Goal: Task Accomplishment & Management: Manage account settings

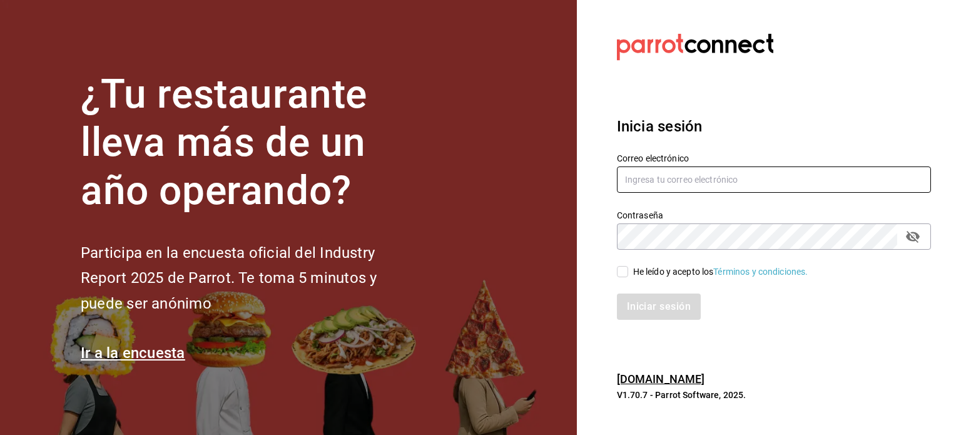
type input "[EMAIL_ADDRESS][PERSON_NAME][DOMAIN_NAME]"
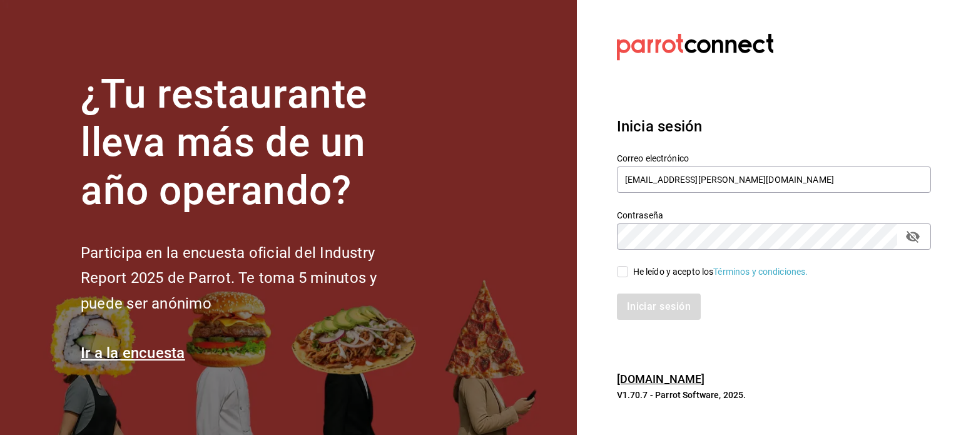
click at [671, 270] on div "He leído y acepto los Términos y condiciones." at bounding box center [720, 271] width 175 height 13
click at [628, 270] on input "He leído y acepto los Términos y condiciones." at bounding box center [622, 271] width 11 height 11
checkbox input "true"
click at [666, 317] on button "Iniciar sesión" at bounding box center [659, 306] width 85 height 26
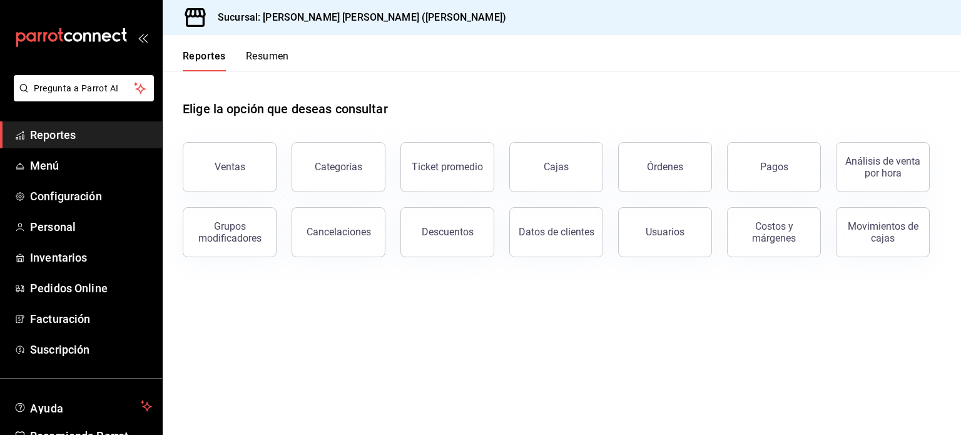
click at [595, 330] on main "Elige la opción que deseas consultar Ventas Categorías Ticket promedio Cajas Ór…" at bounding box center [562, 253] width 798 height 364
click at [69, 262] on span "Inventarios" at bounding box center [91, 257] width 122 height 17
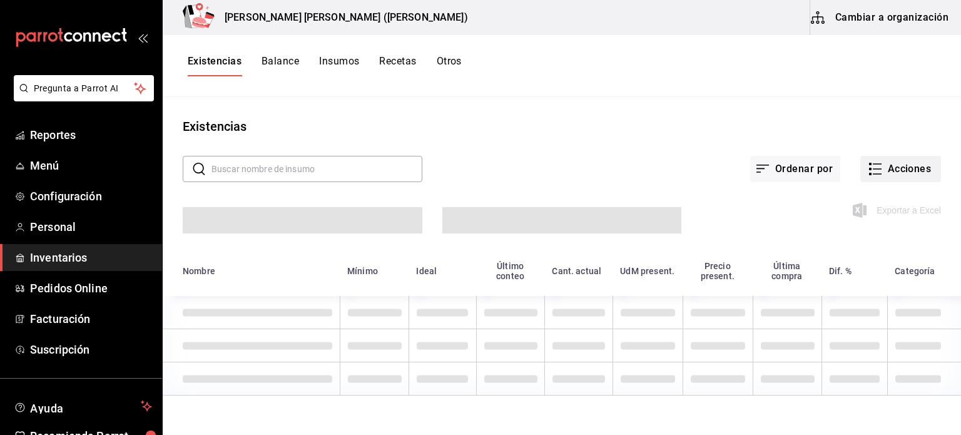
click at [908, 175] on button "Acciones" at bounding box center [900, 169] width 81 height 26
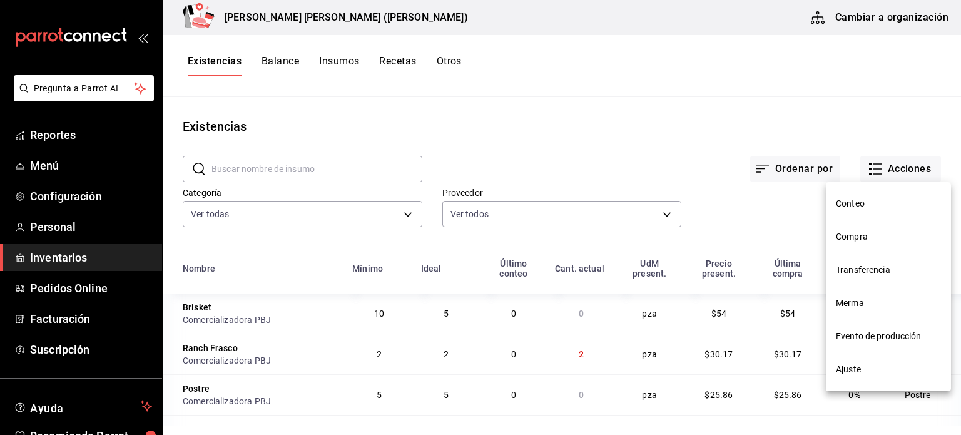
click at [623, 112] on div at bounding box center [480, 217] width 961 height 435
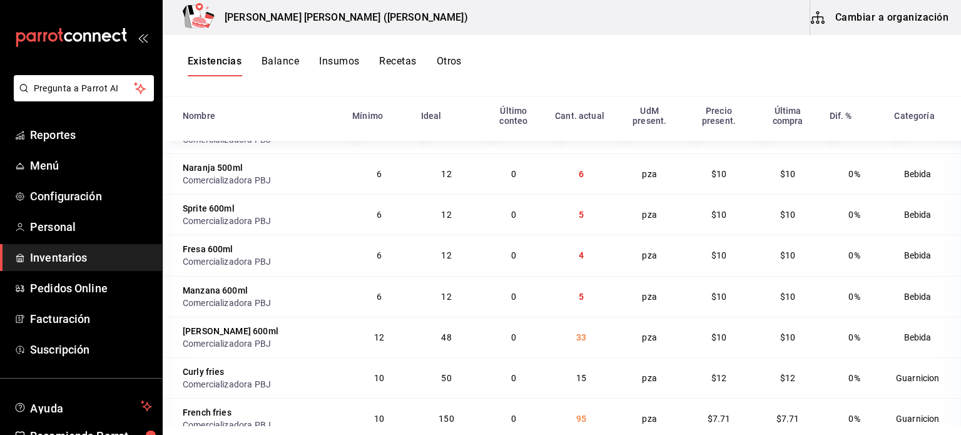
scroll to position [626, 0]
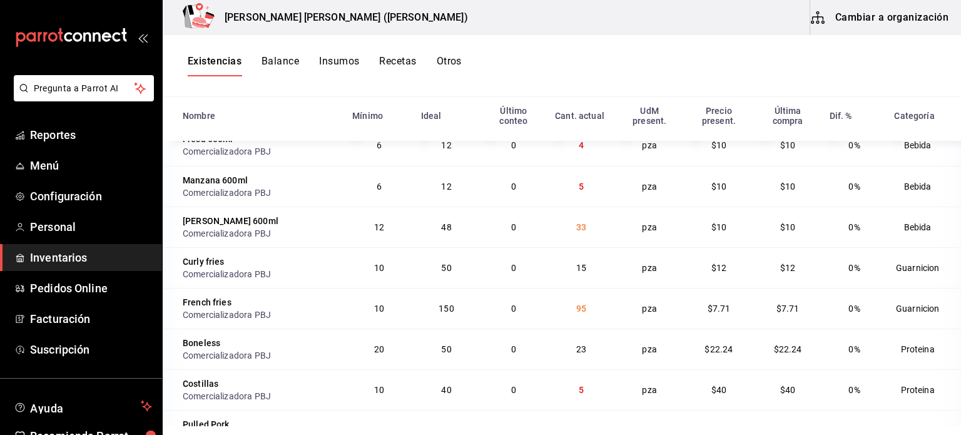
click at [456, 67] on button "Otros" at bounding box center [449, 65] width 25 height 21
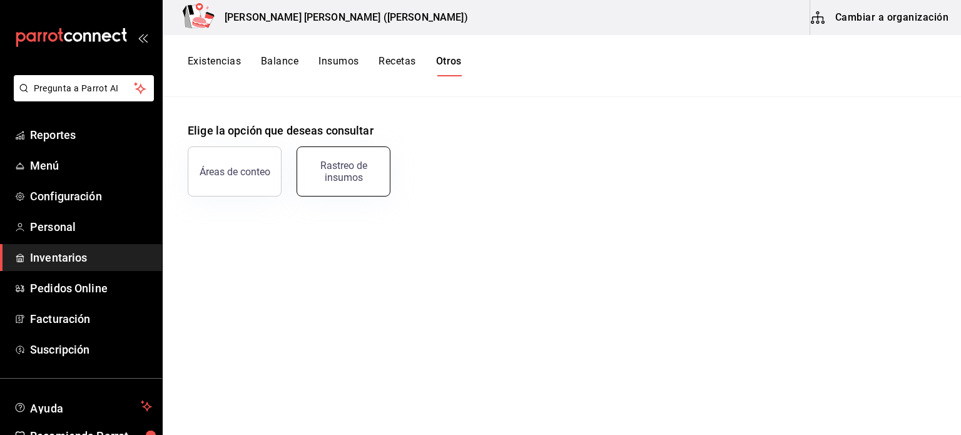
click at [365, 185] on button "Rastreo de insumos" at bounding box center [344, 171] width 94 height 50
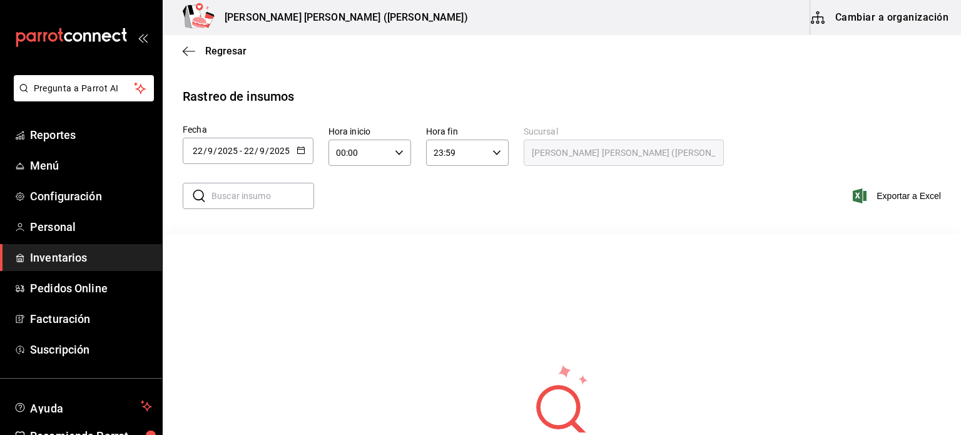
click at [300, 155] on button "button" at bounding box center [301, 151] width 9 height 11
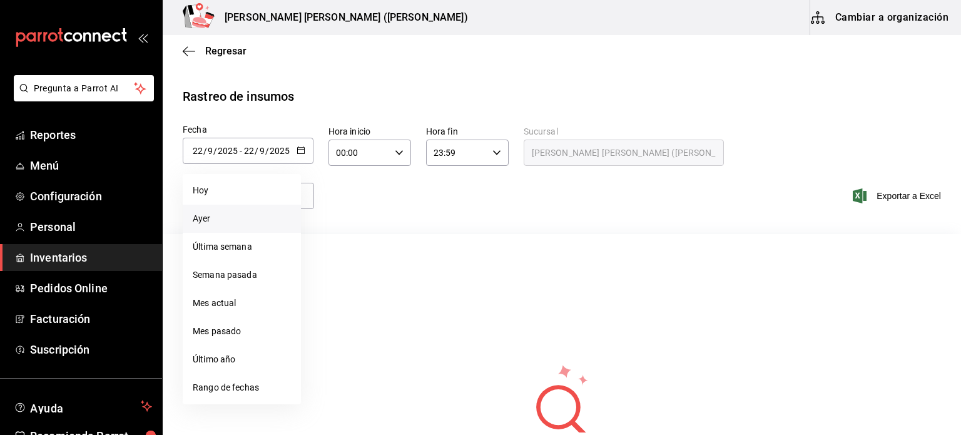
click at [198, 220] on li "Ayer" at bounding box center [242, 219] width 118 height 28
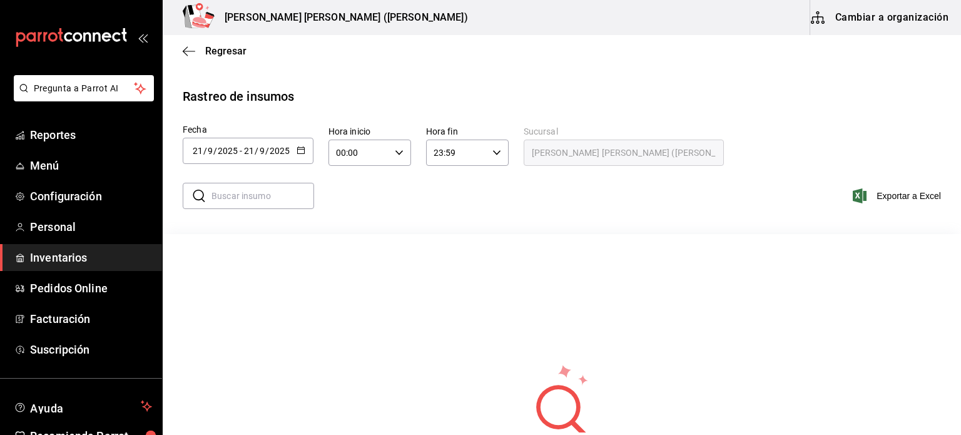
type input "2025-09-21"
type input "21"
type input "2025-09-21"
type input "21"
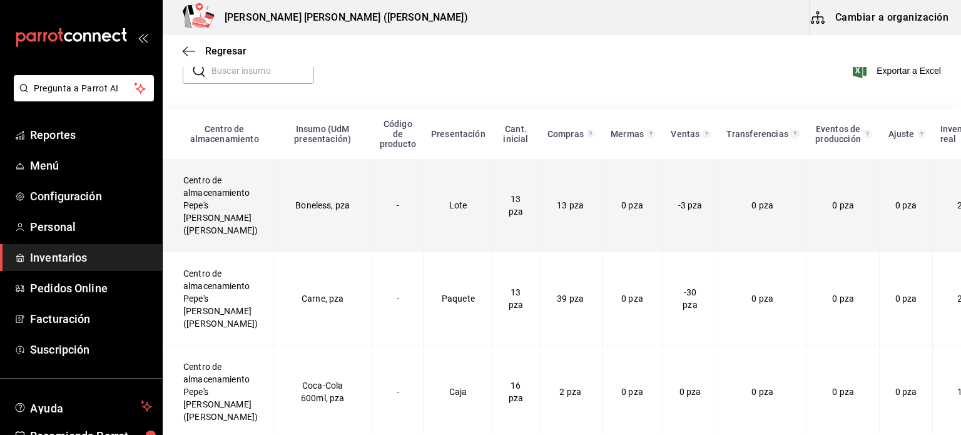
click at [283, 190] on td "Boneless, pza" at bounding box center [322, 205] width 99 height 93
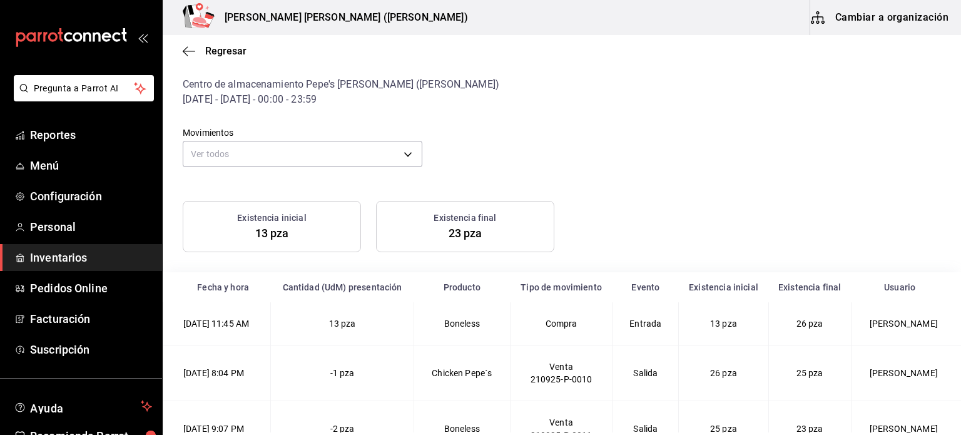
scroll to position [61, 0]
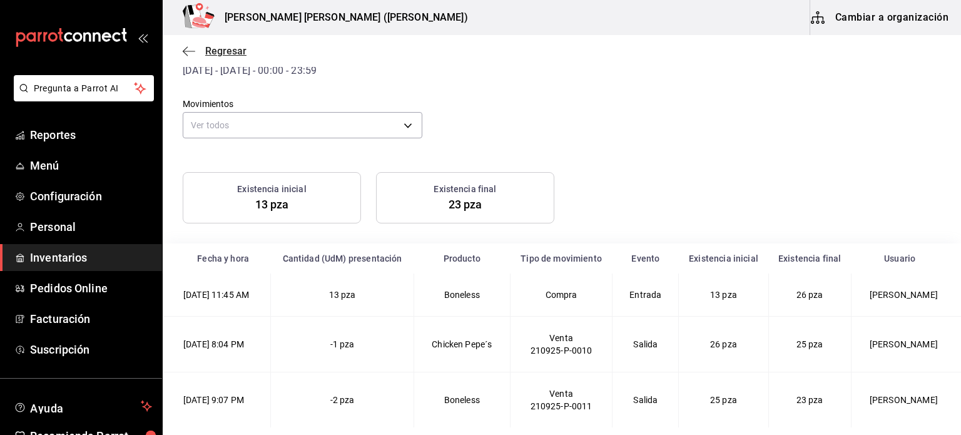
click at [228, 53] on span "Regresar" at bounding box center [225, 51] width 41 height 12
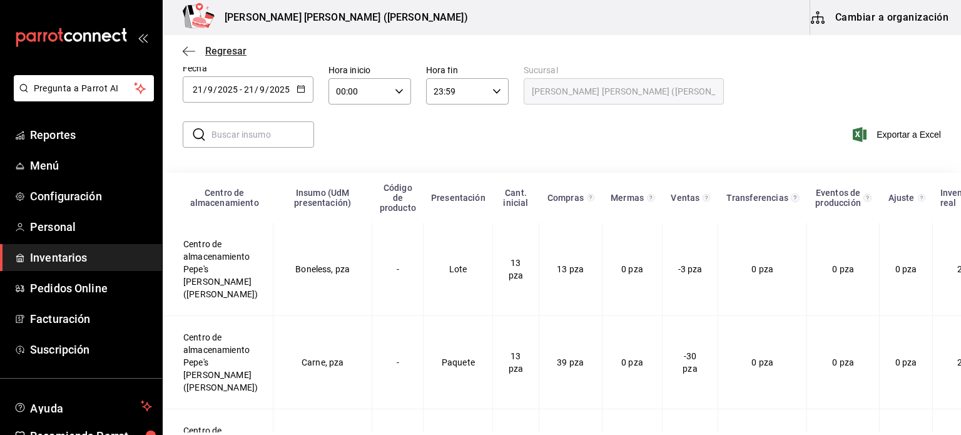
click at [210, 53] on span "Regresar" at bounding box center [225, 51] width 41 height 12
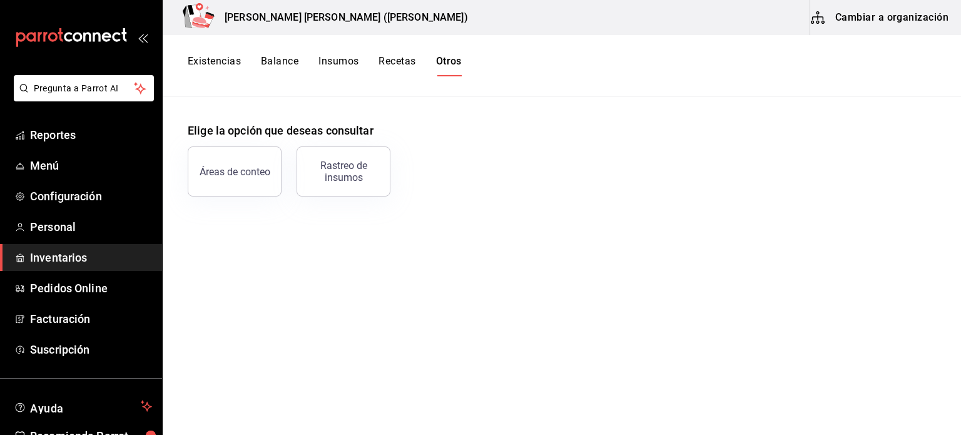
click at [201, 70] on button "Existencias" at bounding box center [214, 65] width 53 height 21
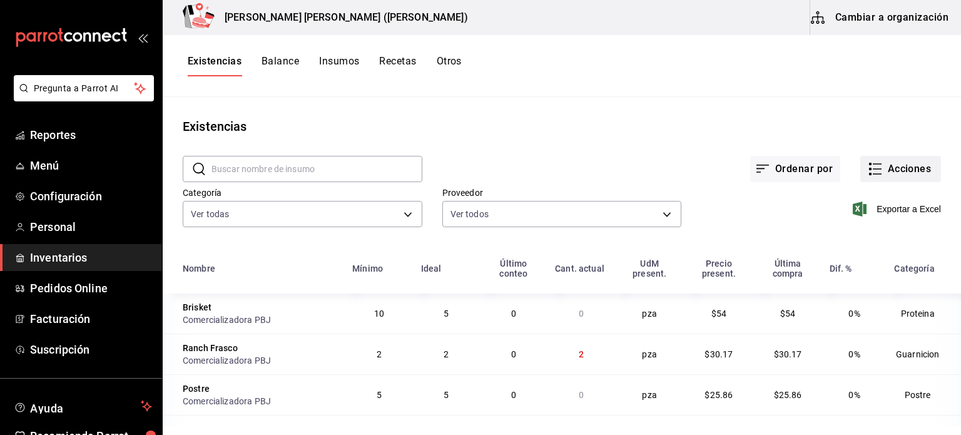
click at [890, 172] on button "Acciones" at bounding box center [900, 169] width 81 height 26
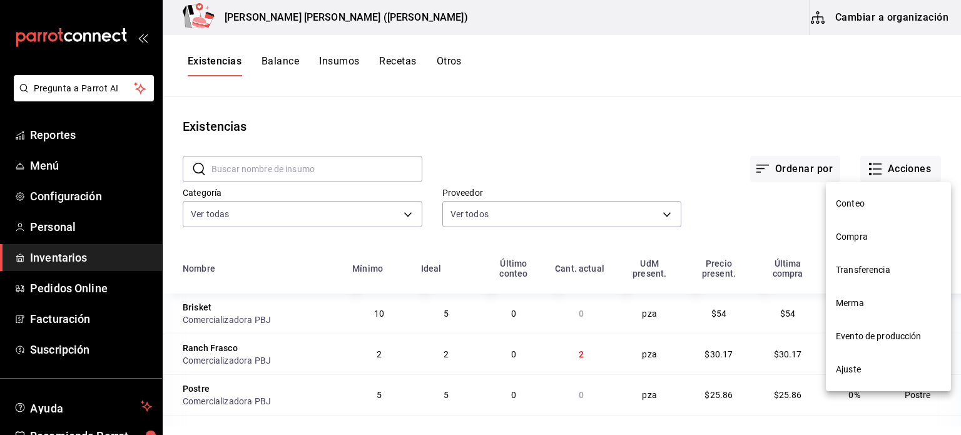
click at [862, 233] on span "Compra" at bounding box center [888, 236] width 105 height 13
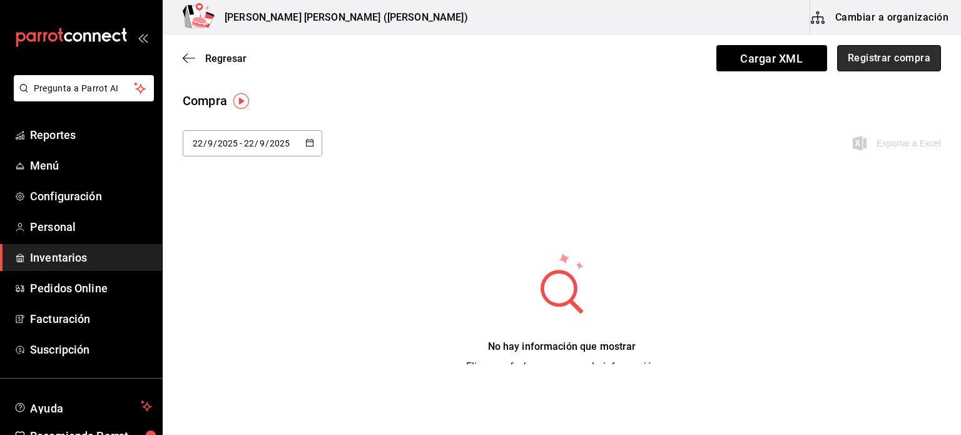
click at [892, 64] on button "Registrar compra" at bounding box center [889, 58] width 104 height 26
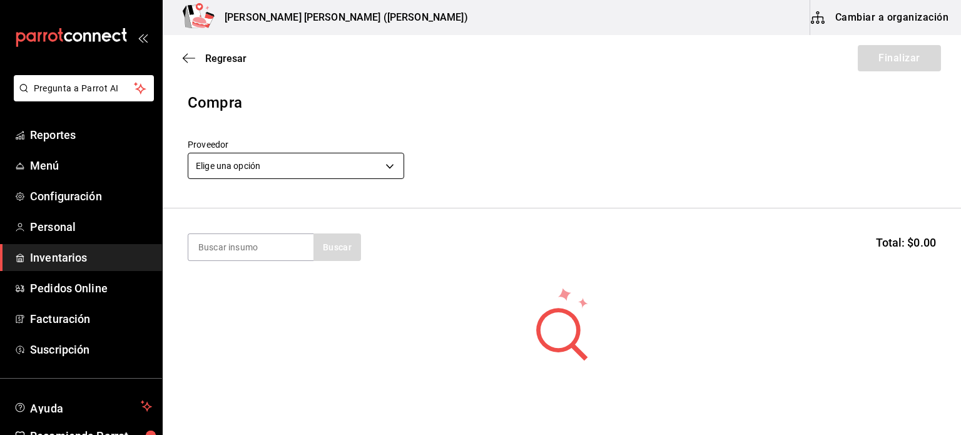
click at [347, 166] on body "Pregunta a Parrot AI Reportes Menú Configuración Personal Inventarios Pedidos O…" at bounding box center [480, 182] width 961 height 364
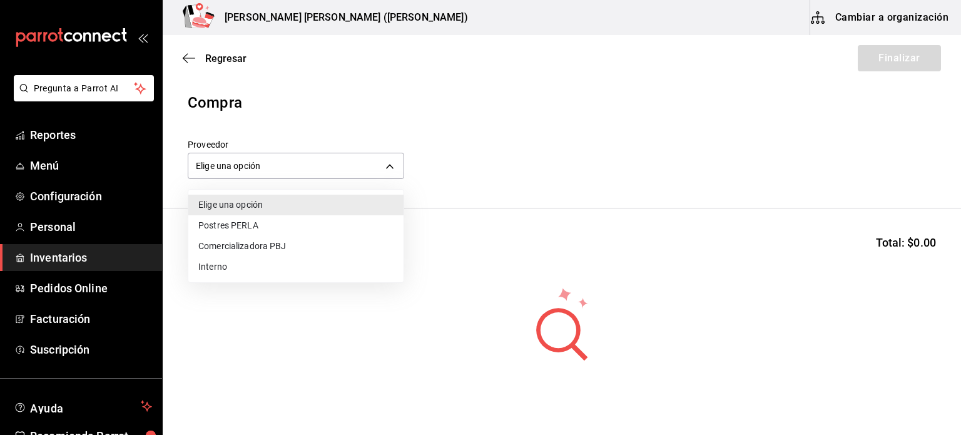
click at [252, 248] on li "Comercializadora PBJ" at bounding box center [295, 246] width 215 height 21
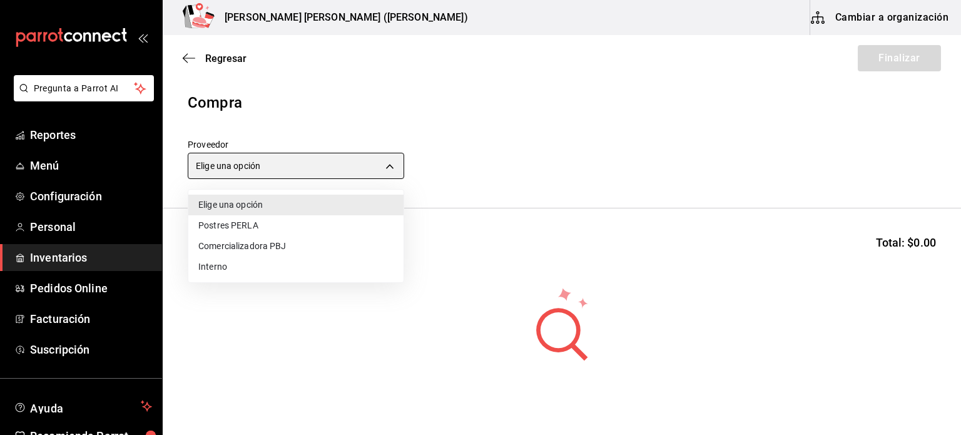
type input "73989370-521d-4bc8-8ea0-0c8e3494ddd7"
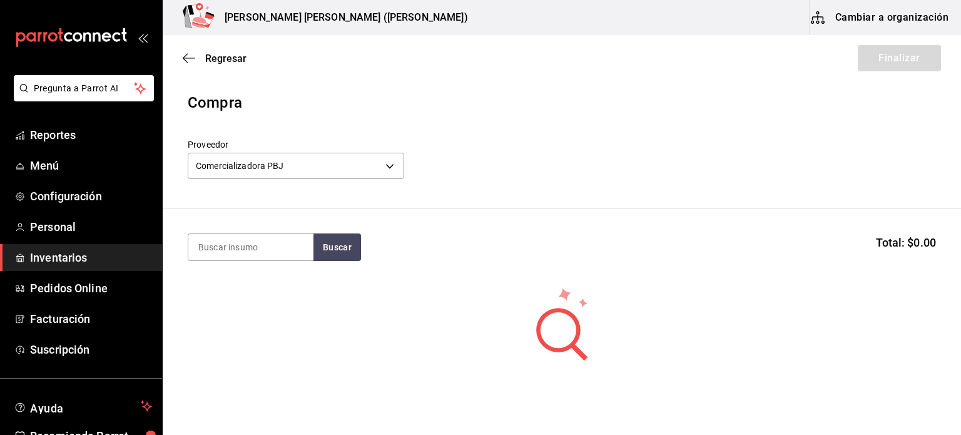
click at [247, 249] on input at bounding box center [250, 247] width 125 height 26
type input "pan"
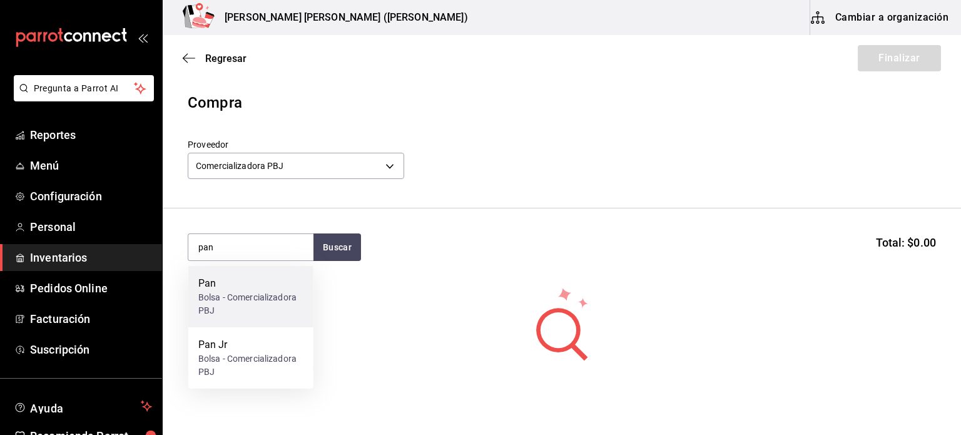
click at [227, 297] on div "Bolsa - Comercializadora PBJ" at bounding box center [250, 304] width 105 height 26
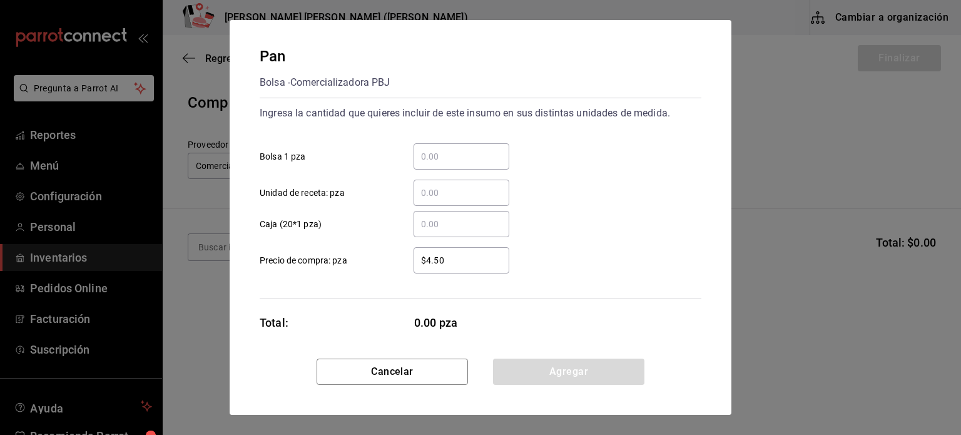
click at [463, 158] on input "​ Bolsa 1 pza" at bounding box center [462, 156] width 96 height 15
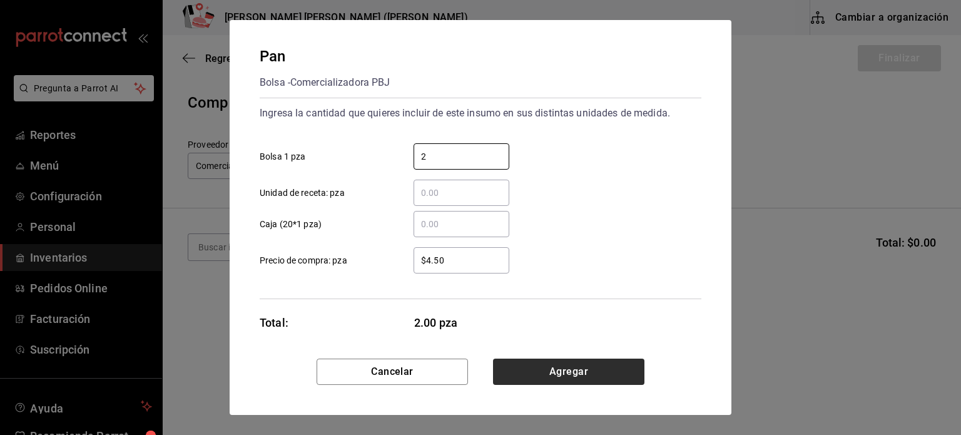
type input "2"
click at [523, 367] on button "Agregar" at bounding box center [568, 372] width 151 height 26
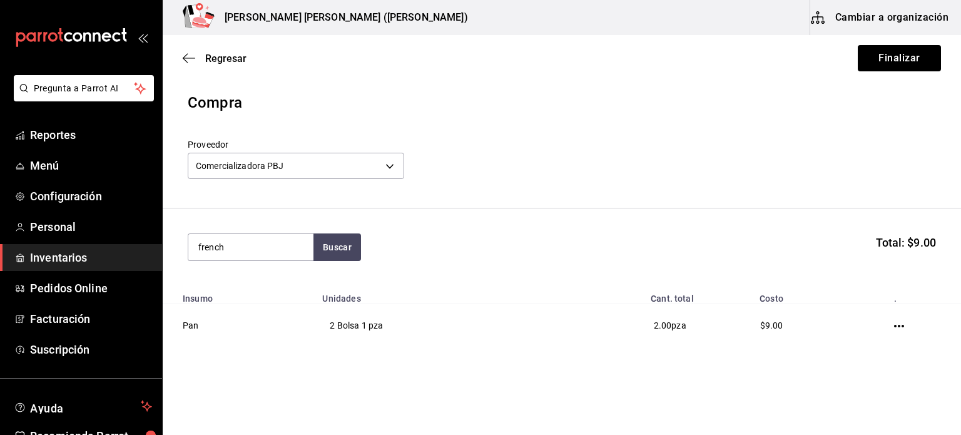
type input "french"
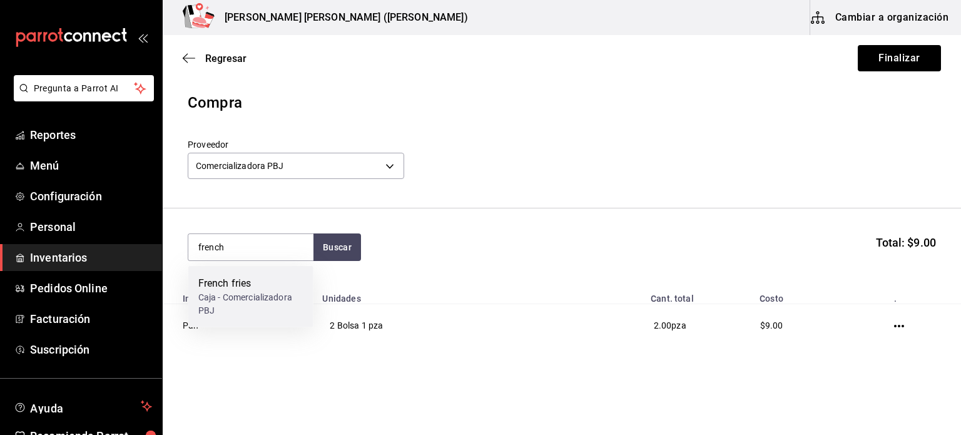
click at [259, 299] on div "Caja - Comercializadora PBJ" at bounding box center [250, 304] width 105 height 26
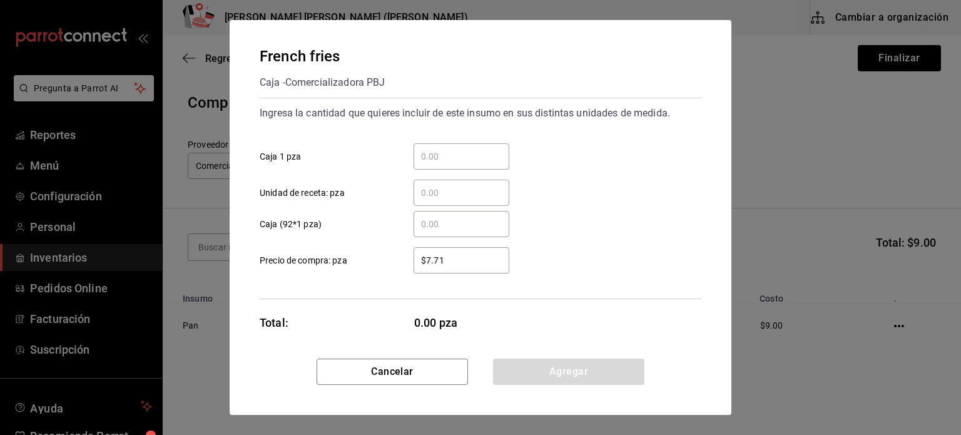
click at [446, 157] on input "​ Caja 1 pza" at bounding box center [462, 156] width 96 height 15
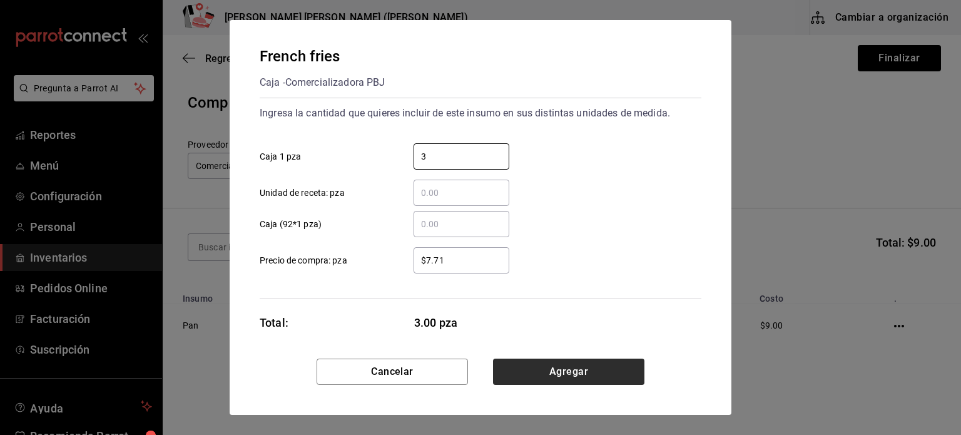
type input "3"
click at [543, 377] on button "Agregar" at bounding box center [568, 372] width 151 height 26
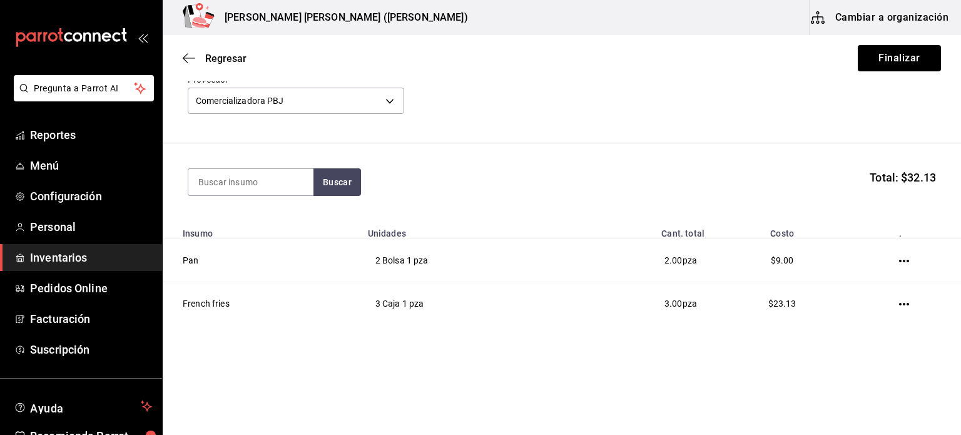
scroll to position [65, 0]
type input "peñafiel"
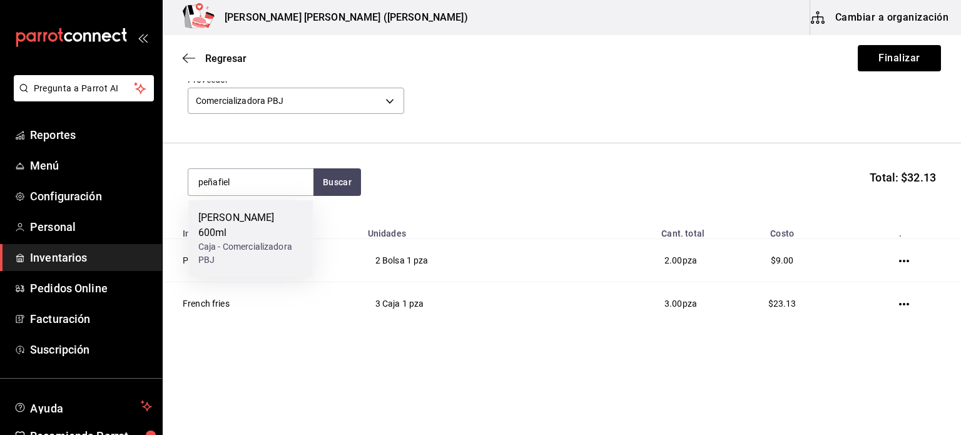
click at [255, 222] on div "Peñafiel 600ml" at bounding box center [250, 225] width 105 height 30
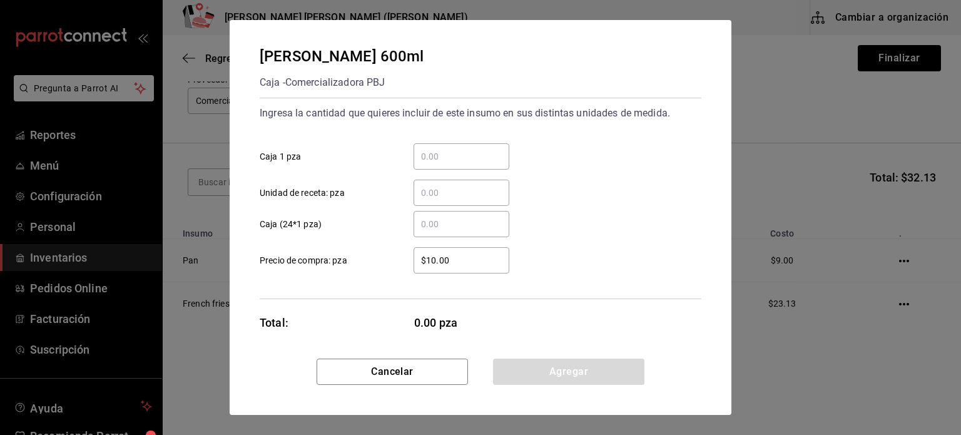
click at [467, 155] on input "​ Caja 1 pza" at bounding box center [462, 156] width 96 height 15
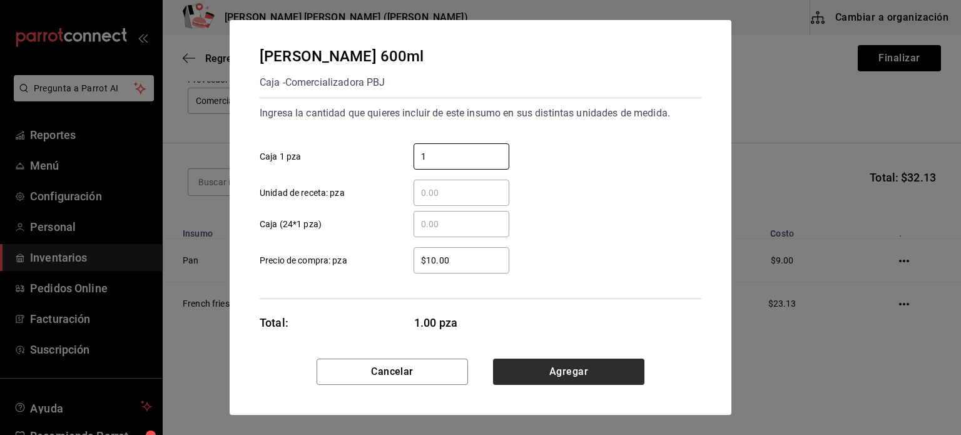
type input "1"
click at [583, 360] on button "Agregar" at bounding box center [568, 372] width 151 height 26
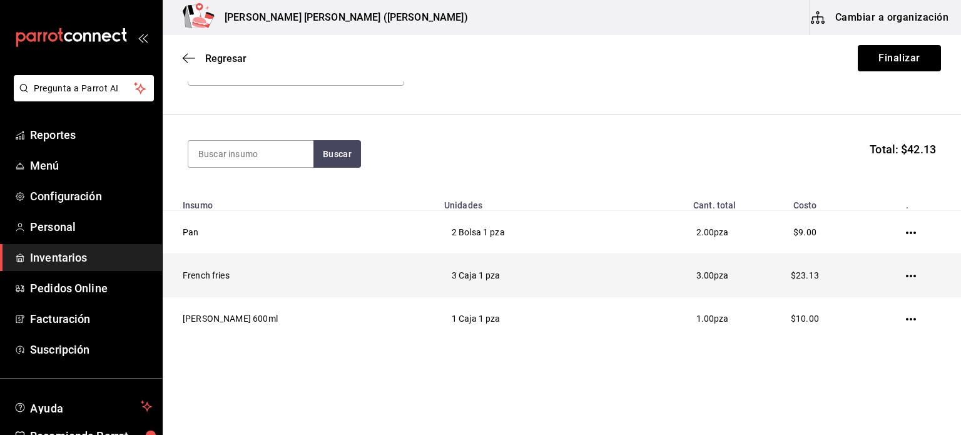
scroll to position [108, 0]
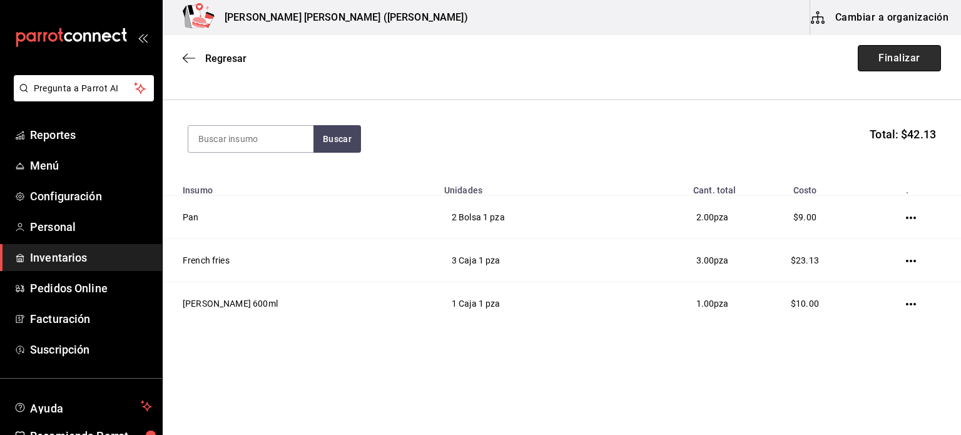
click at [870, 58] on button "Finalizar" at bounding box center [899, 58] width 83 height 26
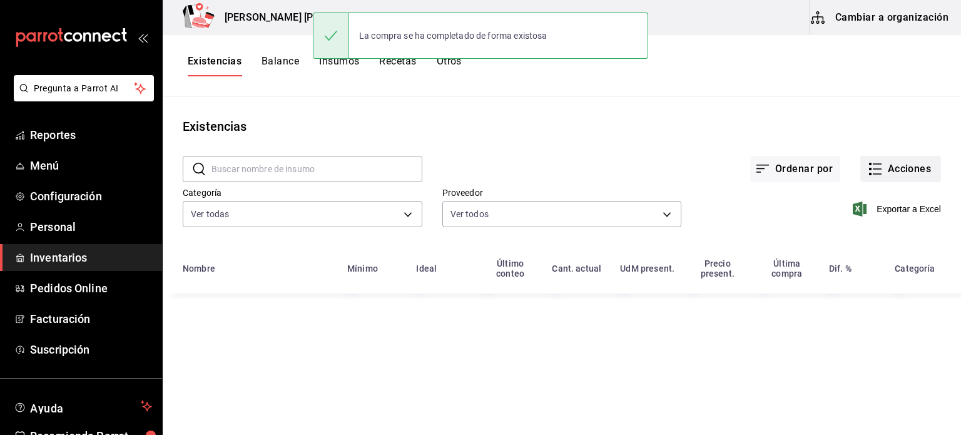
click at [906, 175] on button "Acciones" at bounding box center [900, 169] width 81 height 26
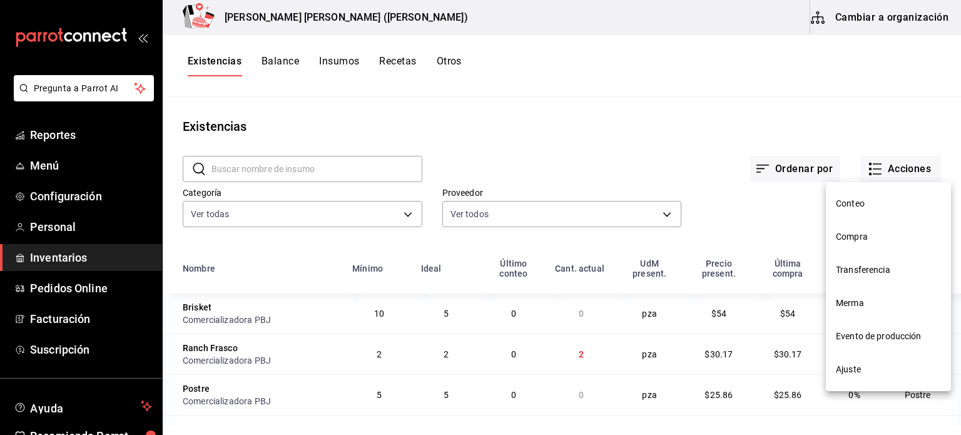
click at [887, 305] on span "Merma" at bounding box center [888, 303] width 105 height 13
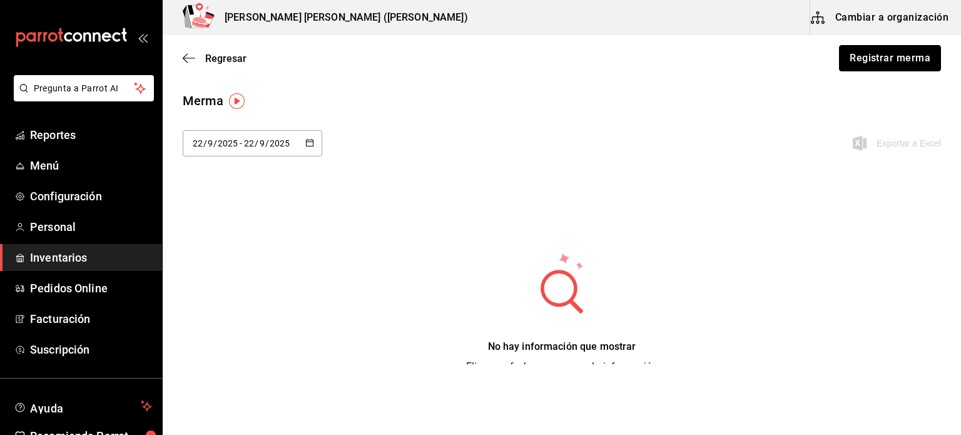
click at [894, 66] on button "Registrar merma" at bounding box center [890, 58] width 102 height 26
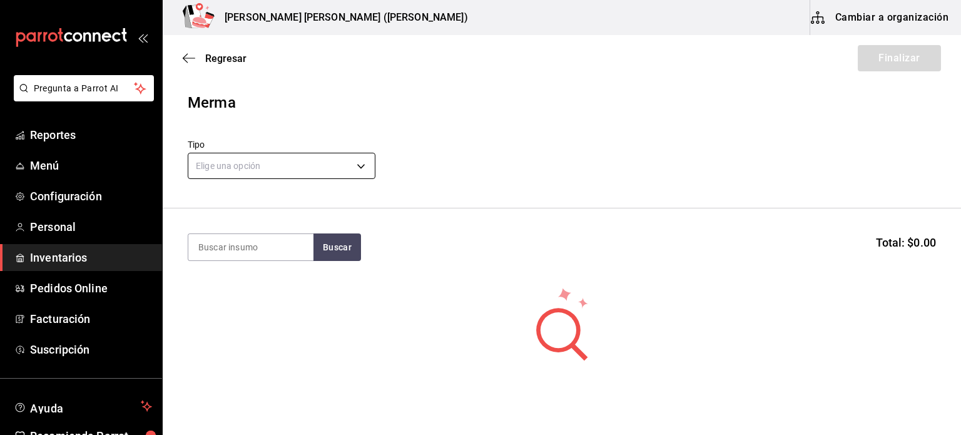
click at [296, 161] on body "Pregunta a Parrot AI Reportes Menú Configuración Personal Inventarios Pedidos O…" at bounding box center [480, 182] width 961 height 364
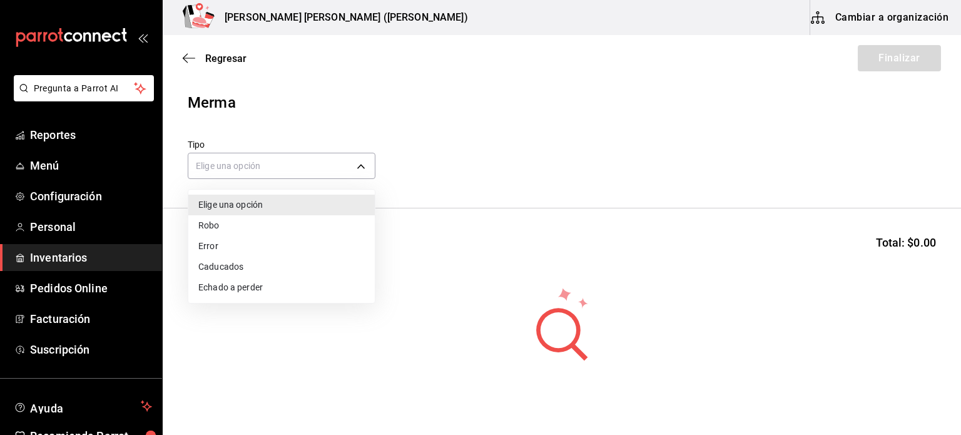
click at [224, 248] on li "Error" at bounding box center [281, 246] width 186 height 21
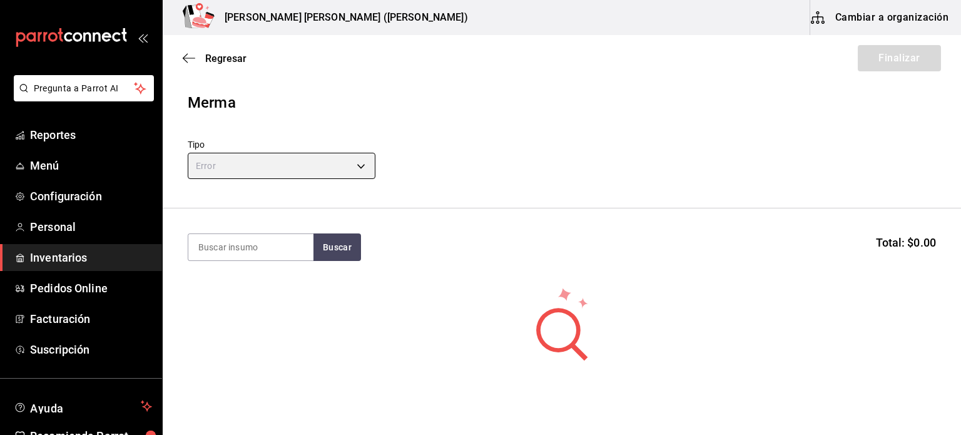
type input "ERROR"
drag, startPoint x: 247, startPoint y: 220, endPoint x: 248, endPoint y: 227, distance: 7.6
click at [248, 220] on section "Buscar Total: $0.00" at bounding box center [562, 247] width 798 height 78
click at [256, 247] on input at bounding box center [250, 247] width 125 height 26
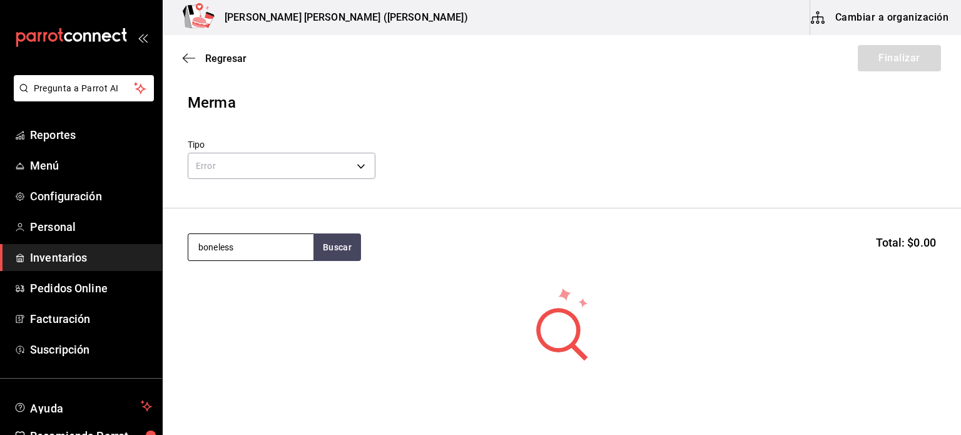
type input "boneless"
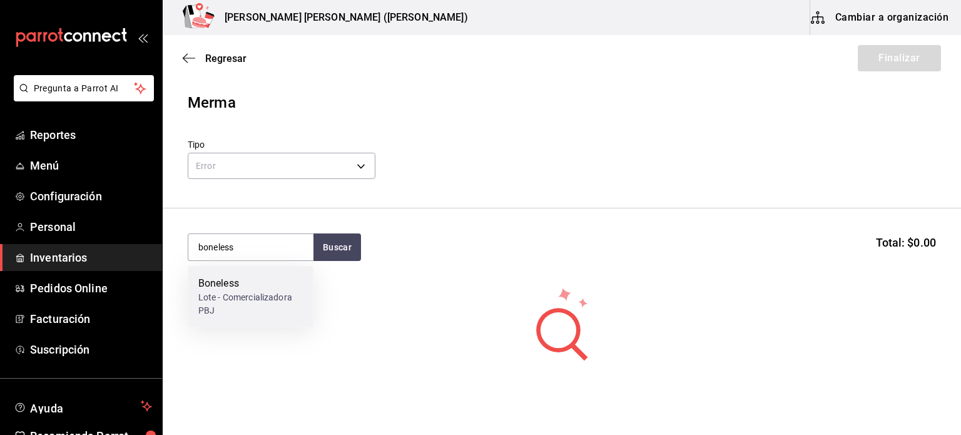
click at [255, 298] on div "Lote - Comercializadora PBJ" at bounding box center [250, 304] width 105 height 26
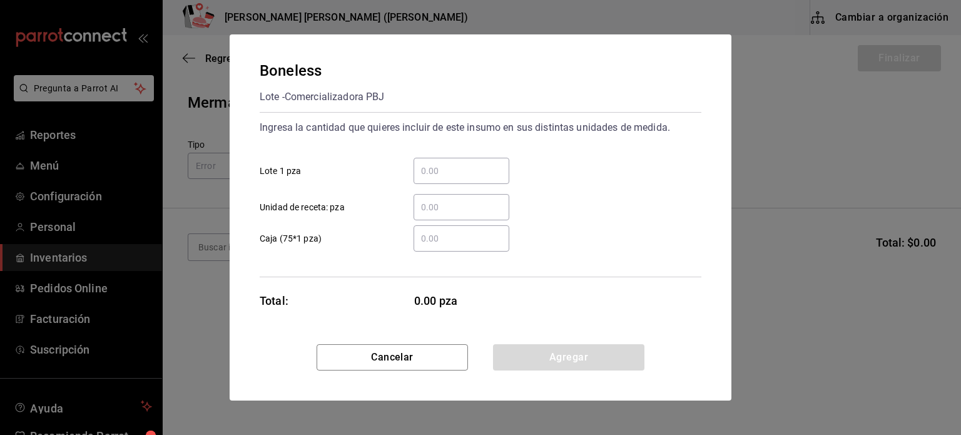
click at [433, 165] on input "​ Lote 1 pza" at bounding box center [462, 170] width 96 height 15
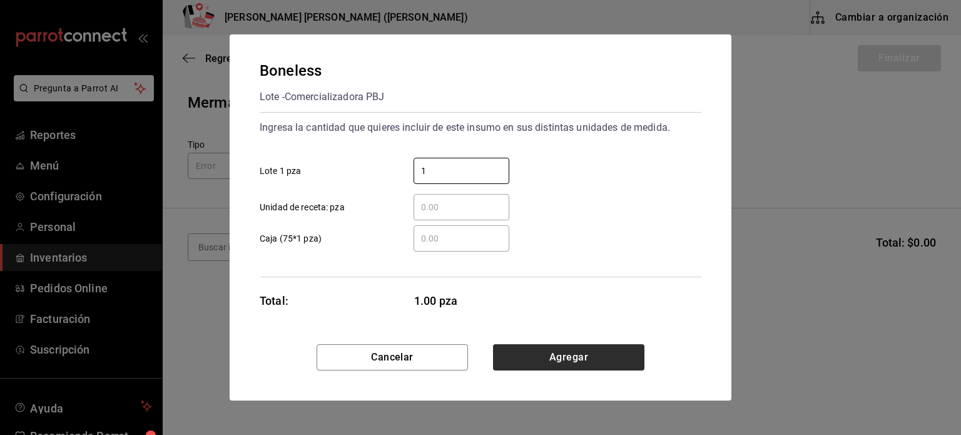
type input "1"
click at [555, 359] on button "Agregar" at bounding box center [568, 357] width 151 height 26
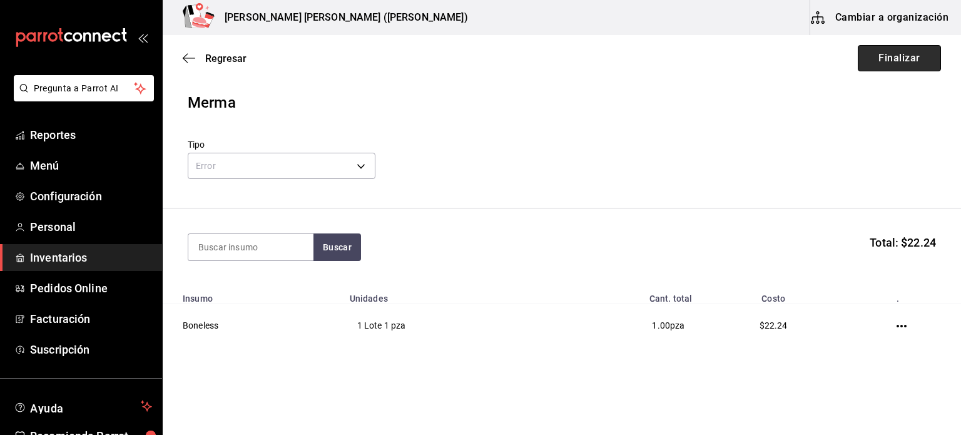
click at [914, 63] on button "Finalizar" at bounding box center [899, 58] width 83 height 26
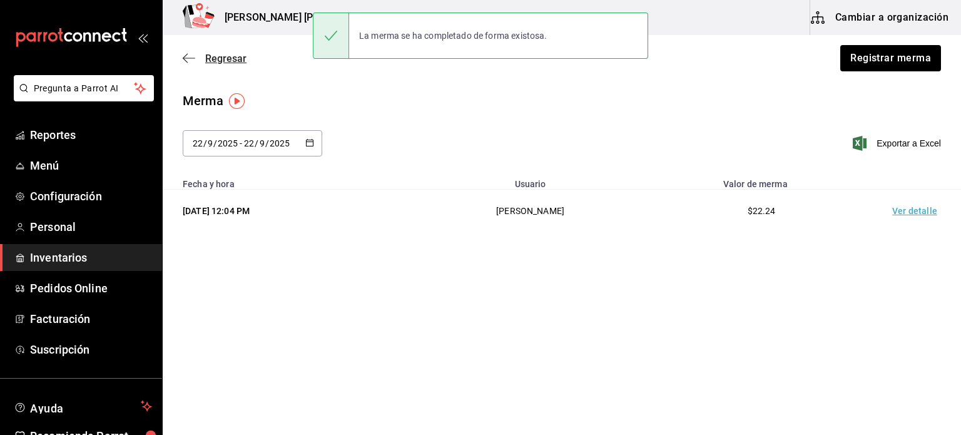
click at [241, 59] on span "Regresar" at bounding box center [225, 59] width 41 height 12
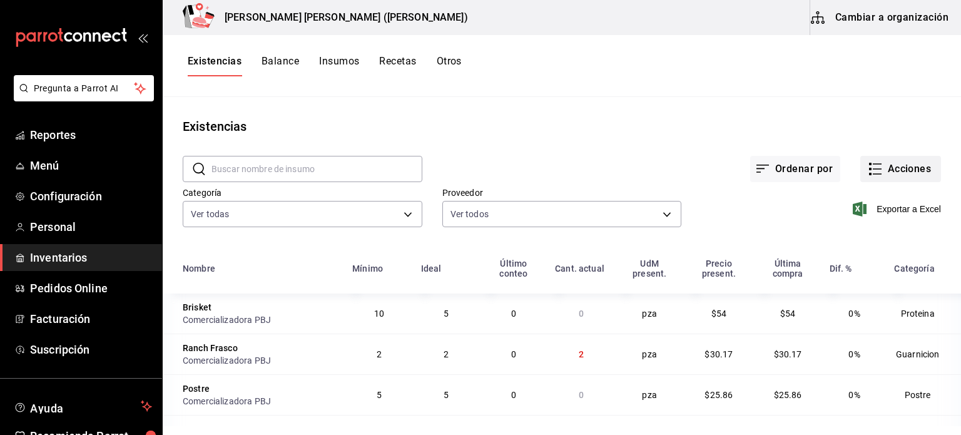
click at [889, 170] on button "Acciones" at bounding box center [900, 169] width 81 height 26
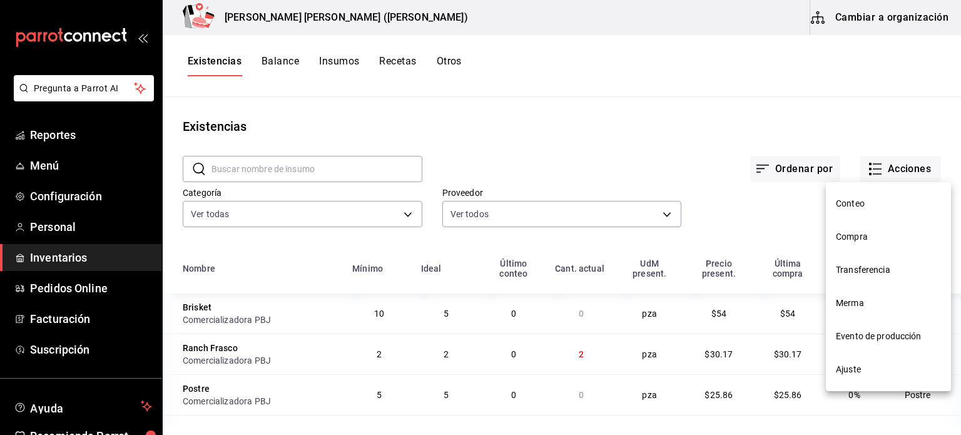
click at [862, 235] on span "Compra" at bounding box center [888, 236] width 105 height 13
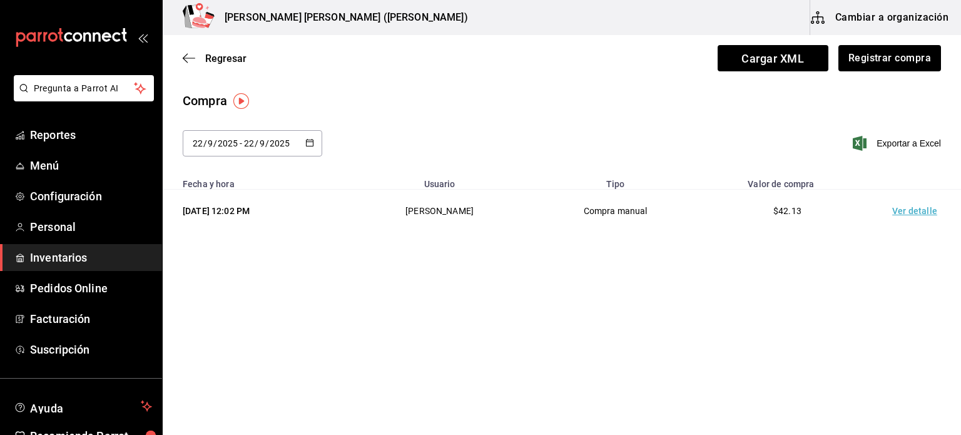
drag, startPoint x: 265, startPoint y: 319, endPoint x: 273, endPoint y: 305, distance: 16.5
click at [265, 317] on main "Regresar Cargar XML Registrar compra Compra 2025-09-22 22 / 9 / 2025 - 2025-09-…" at bounding box center [562, 199] width 798 height 329
click at [886, 61] on button "Registrar compra" at bounding box center [889, 58] width 104 height 26
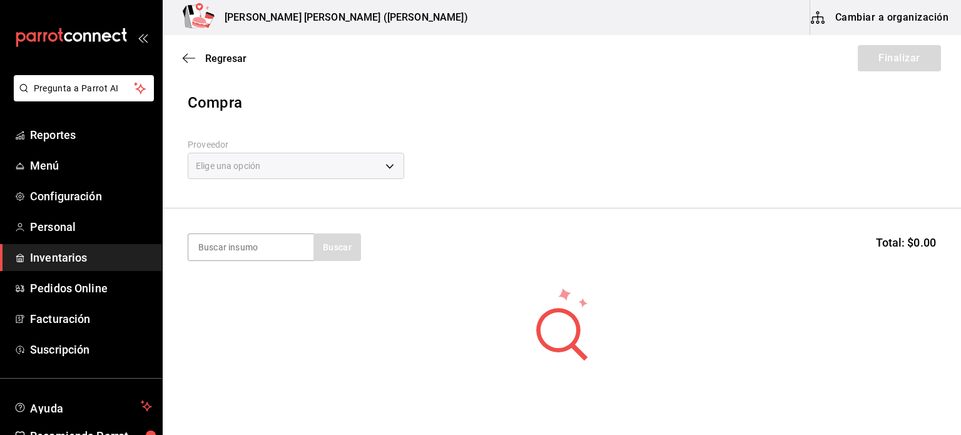
click at [320, 156] on div "Elige una opción" at bounding box center [296, 166] width 217 height 26
click at [319, 163] on body "Pregunta a Parrot AI Reportes Menú Configuración Personal Inventarios Pedidos O…" at bounding box center [480, 182] width 961 height 364
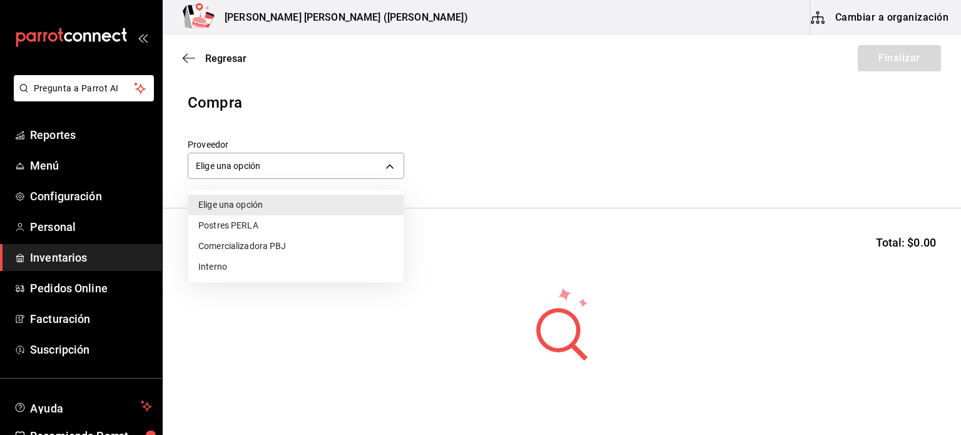
click at [292, 254] on li "Comercializadora PBJ" at bounding box center [295, 246] width 215 height 21
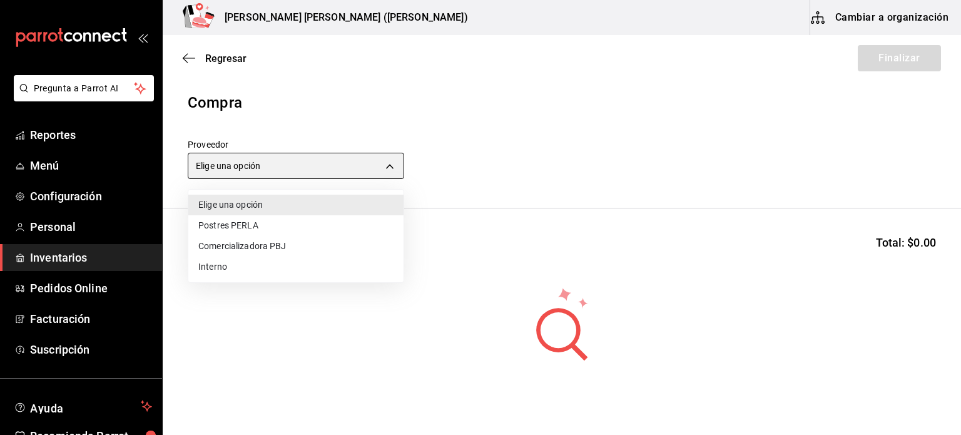
type input "73989370-521d-4bc8-8ea0-0c8e3494ddd7"
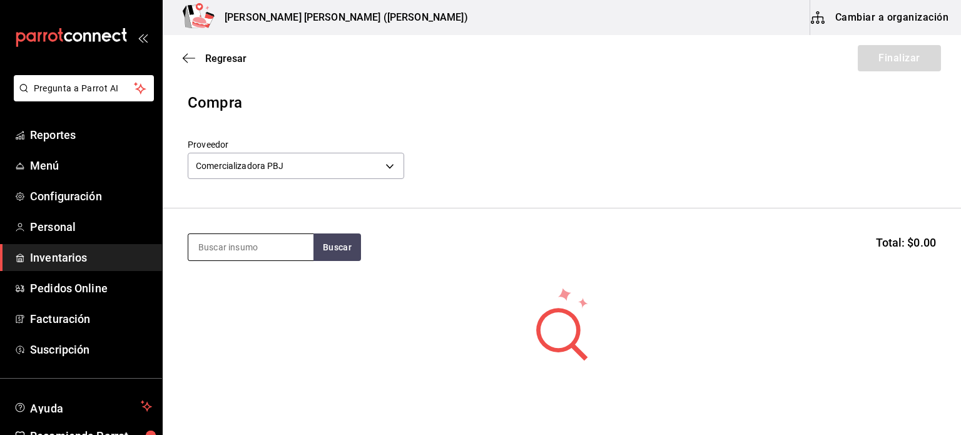
click at [288, 247] on input at bounding box center [250, 247] width 125 height 26
type input "pan"
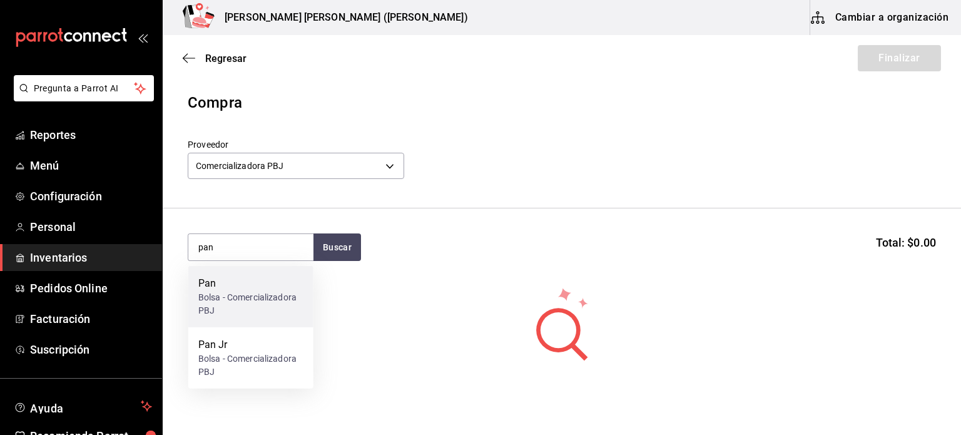
click at [275, 308] on div "Bolsa - Comercializadora PBJ" at bounding box center [250, 304] width 105 height 26
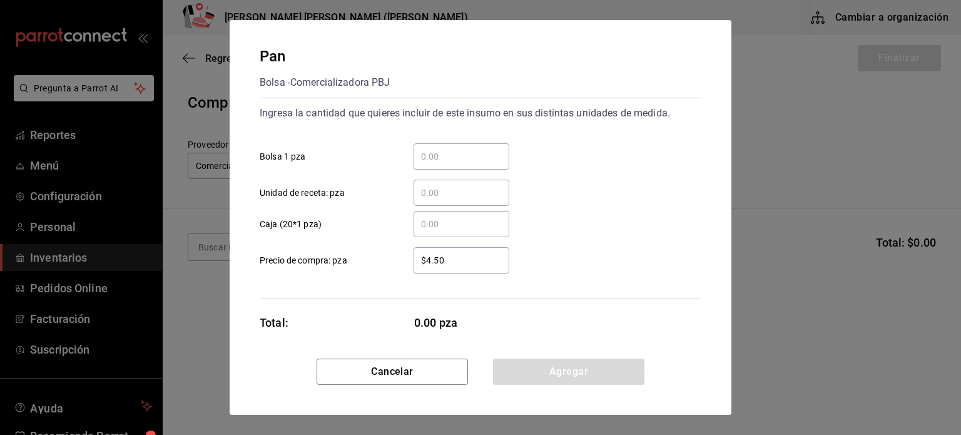
click at [466, 160] on input "​ Bolsa 1 pza" at bounding box center [462, 156] width 96 height 15
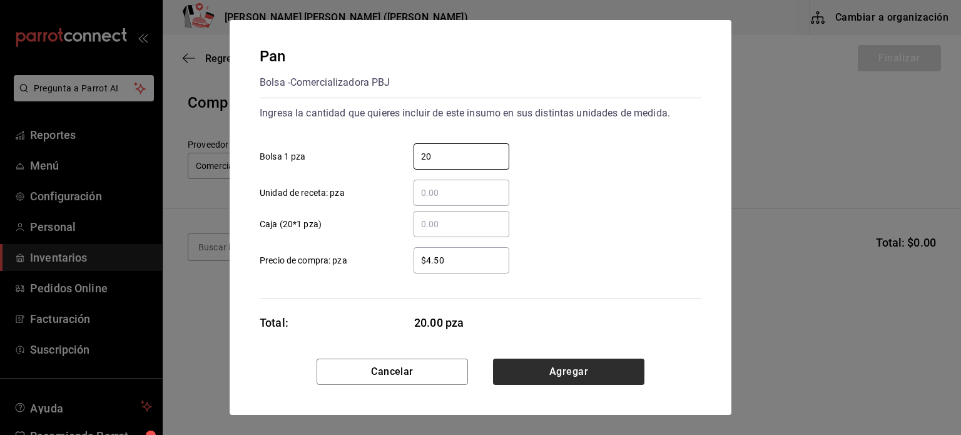
type input "20"
click at [550, 373] on button "Agregar" at bounding box center [568, 372] width 151 height 26
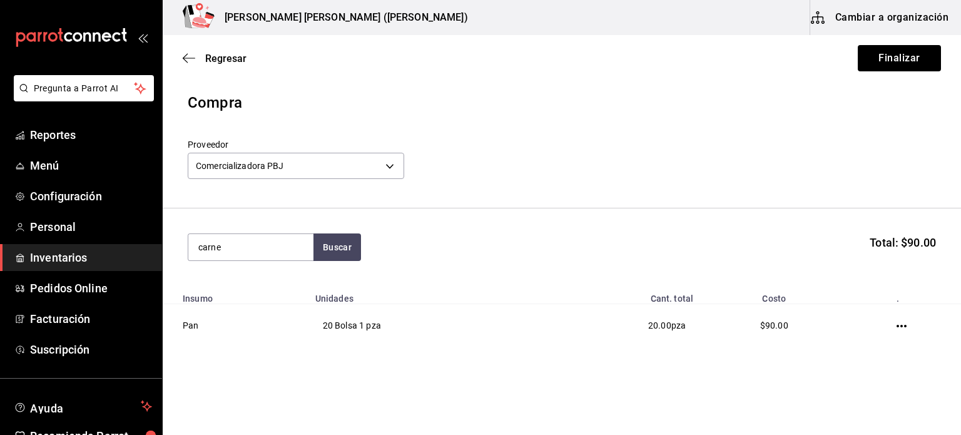
type input "carne"
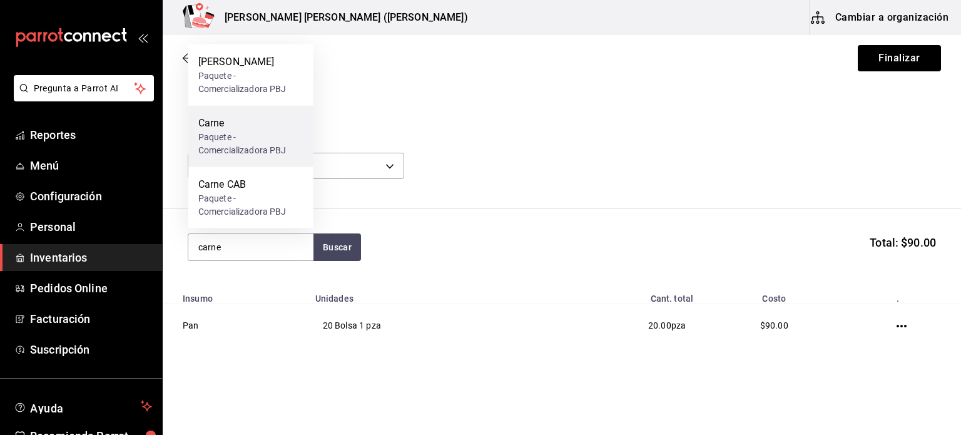
click at [219, 147] on div "Paquete - Comercializadora PBJ" at bounding box center [250, 144] width 105 height 26
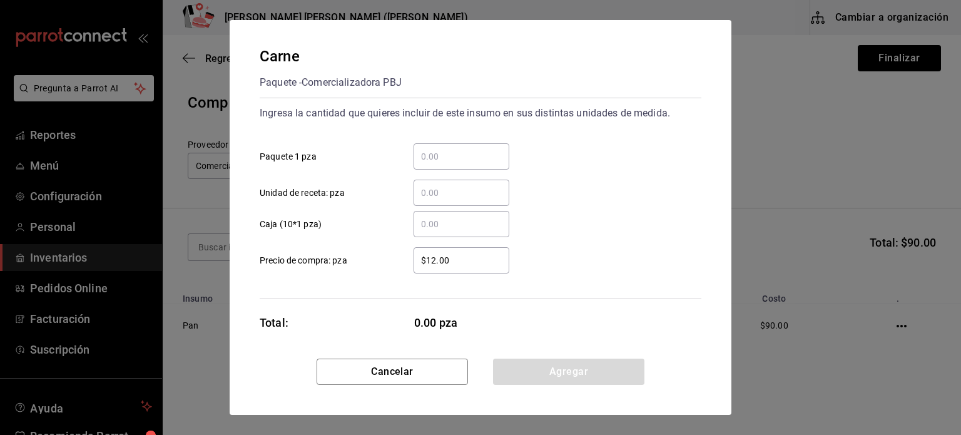
click at [441, 152] on input "​ Paquete 1 pza" at bounding box center [462, 156] width 96 height 15
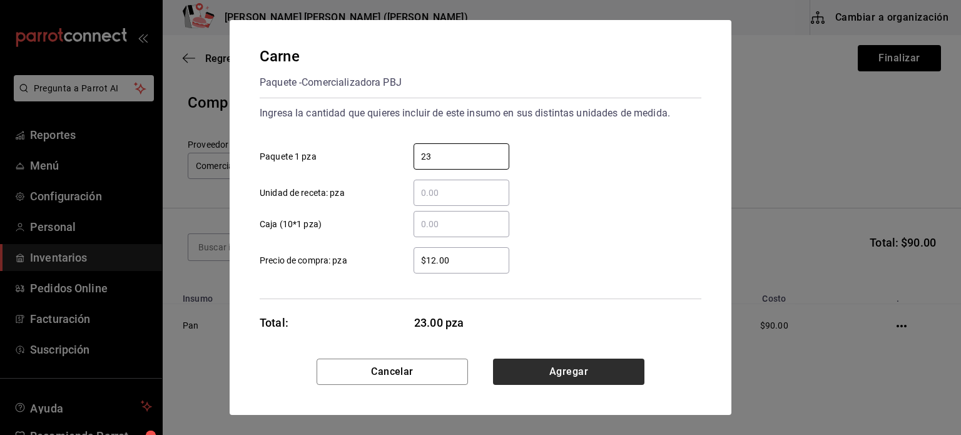
type input "23"
click at [556, 372] on button "Agregar" at bounding box center [568, 372] width 151 height 26
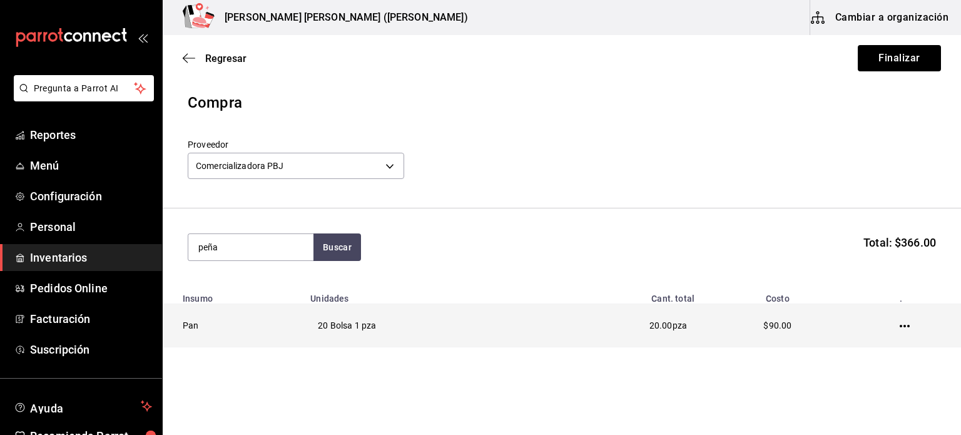
type input "peña"
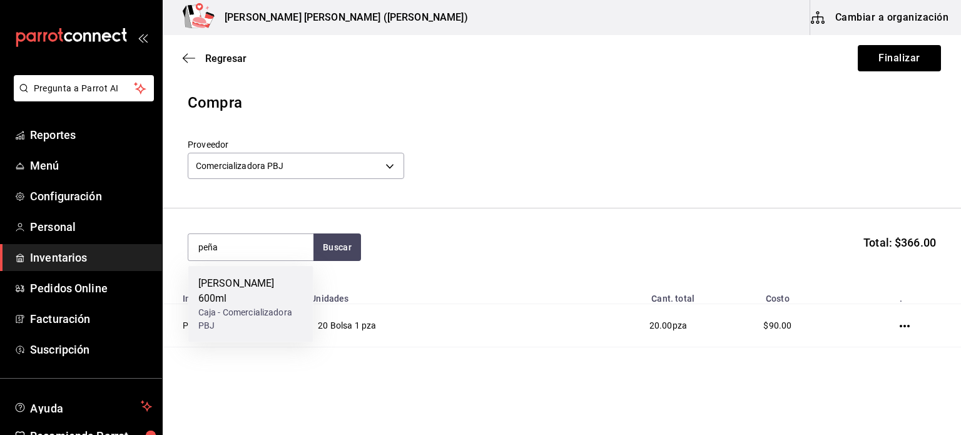
click at [280, 306] on div "Caja - Comercializadora PBJ" at bounding box center [250, 319] width 105 height 26
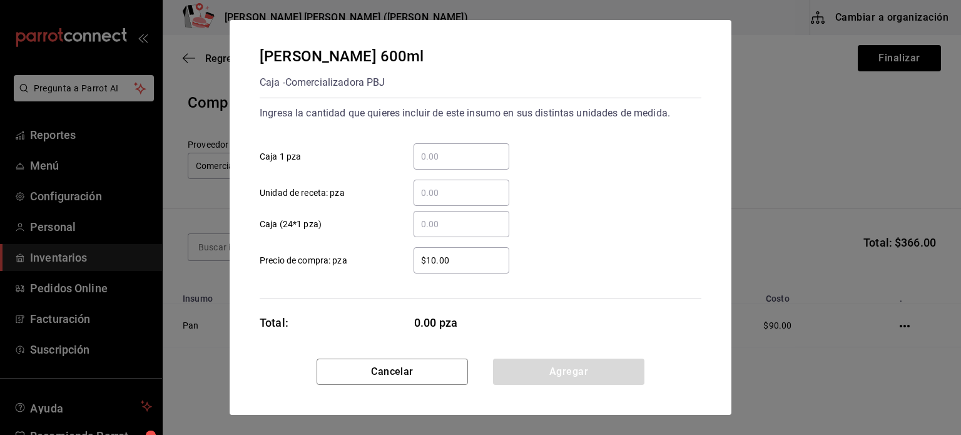
click at [470, 170] on div "​ Unidad de receta: pza" at bounding box center [476, 188] width 452 height 36
click at [471, 162] on input "​ Caja 1 pza" at bounding box center [462, 156] width 96 height 15
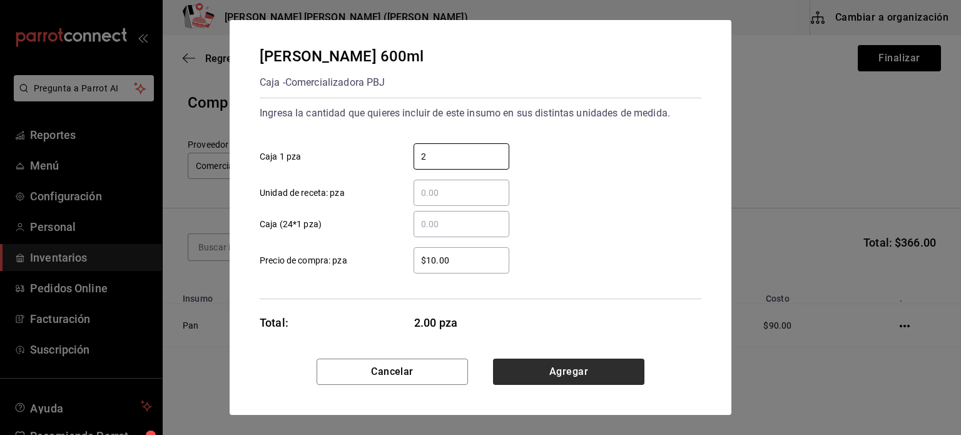
type input "2"
click at [543, 379] on button "Agregar" at bounding box center [568, 372] width 151 height 26
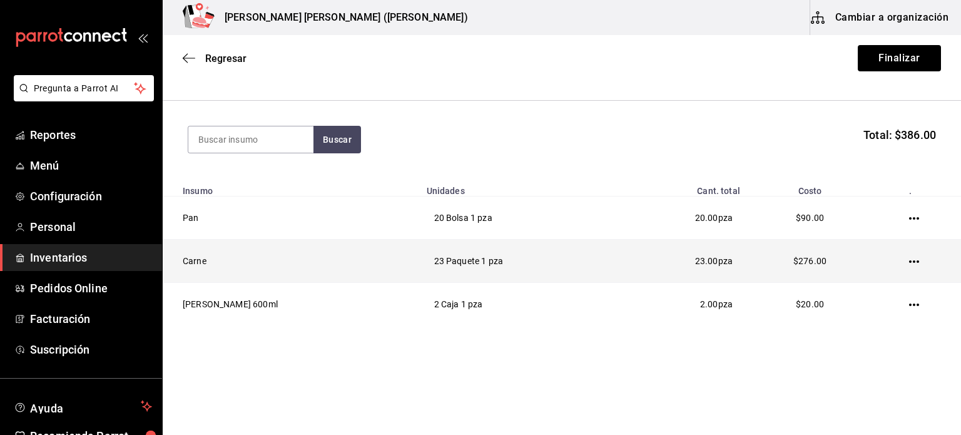
scroll to position [108, 0]
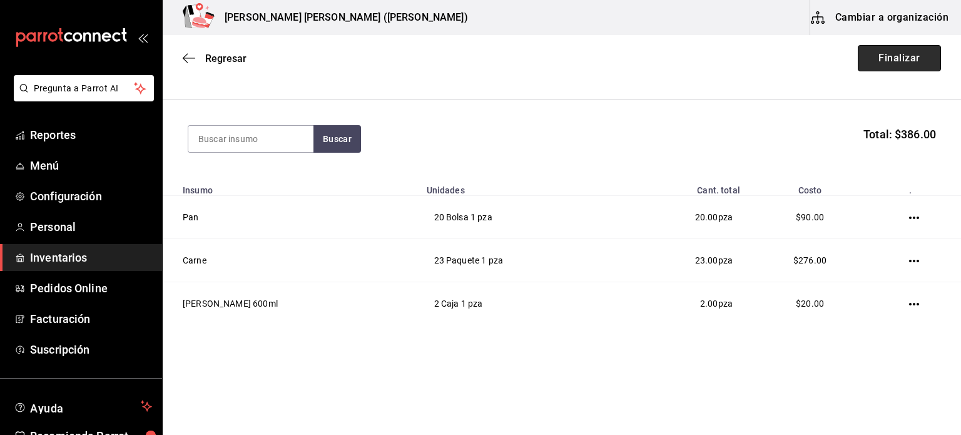
click at [892, 49] on button "Finalizar" at bounding box center [899, 58] width 83 height 26
